Goal: Task Accomplishment & Management: Complete application form

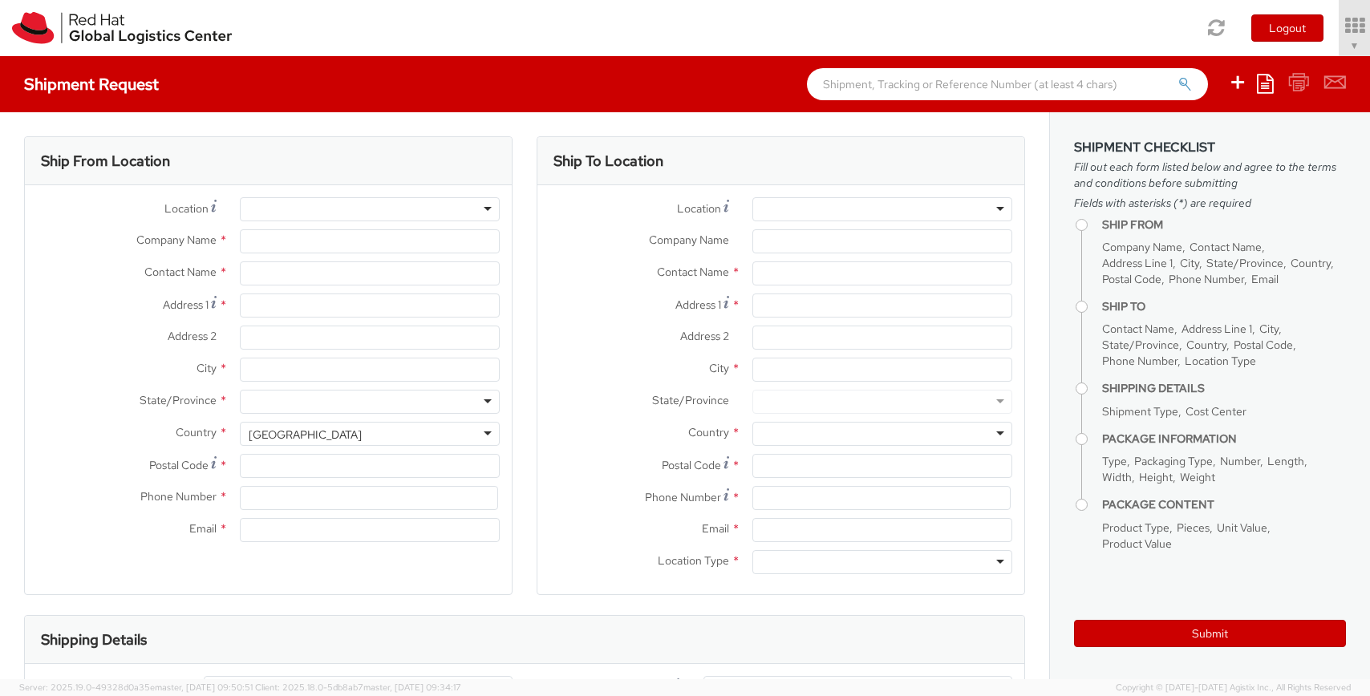
select select "706"
select select
type input "Red Hat India Private Limited"
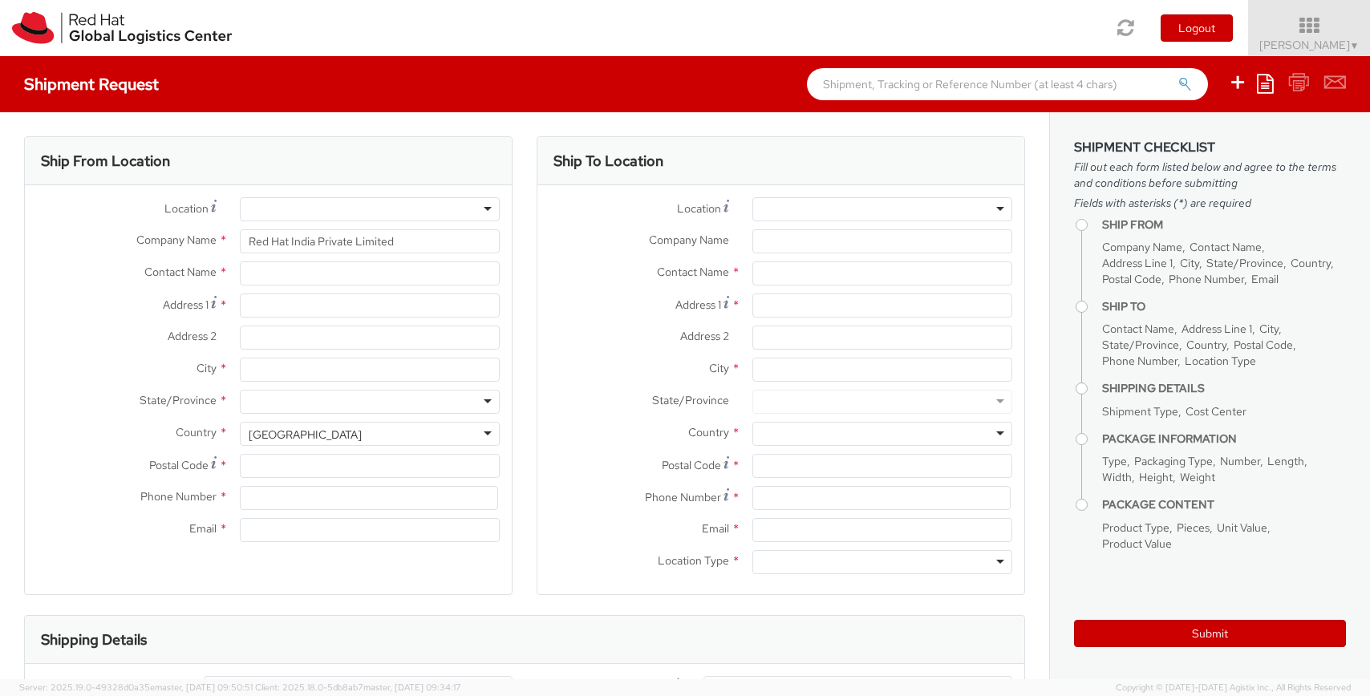
type input "Shefali Bansal"
type input "Bagmane Constellation Business Park"
type input "FL 10, East Tower, Carina Building"
type input "BANGALORE"
type input "560037"
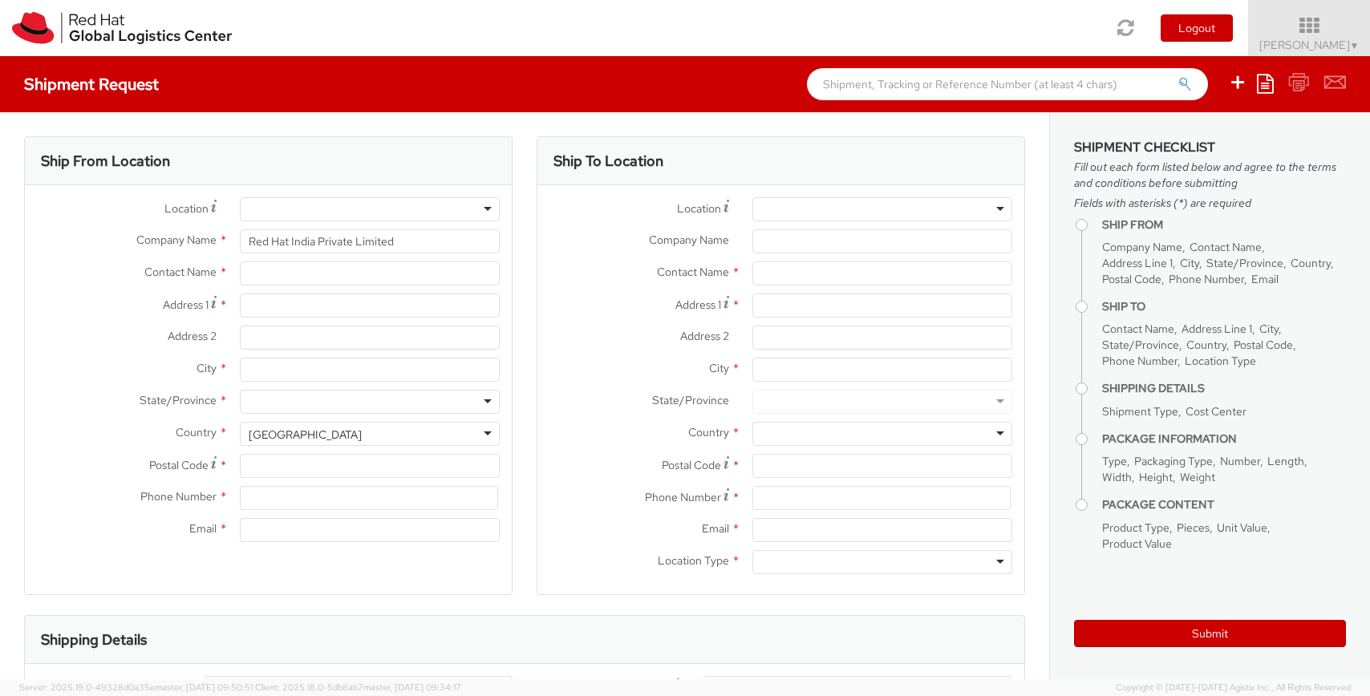
type input "918067935000"
type input "shebansa@redhat.com"
select select "CM"
select select "KGS"
